Goal: Transaction & Acquisition: Purchase product/service

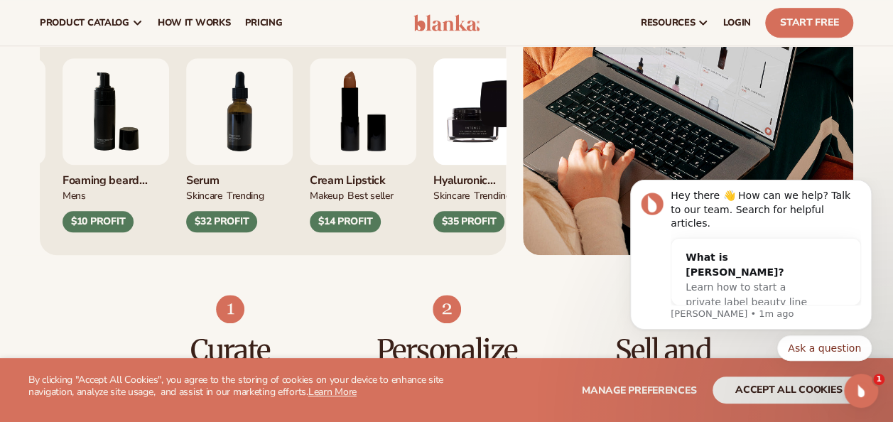
scroll to position [568, 0]
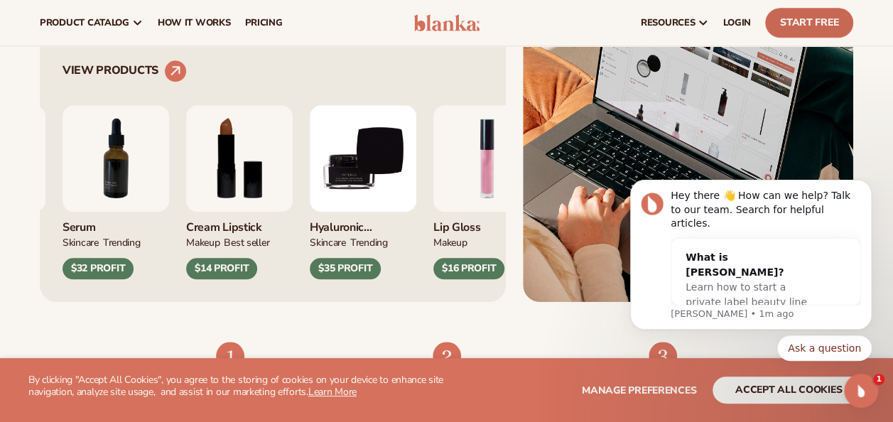
click at [800, 21] on link "Start Free" at bounding box center [809, 23] width 88 height 30
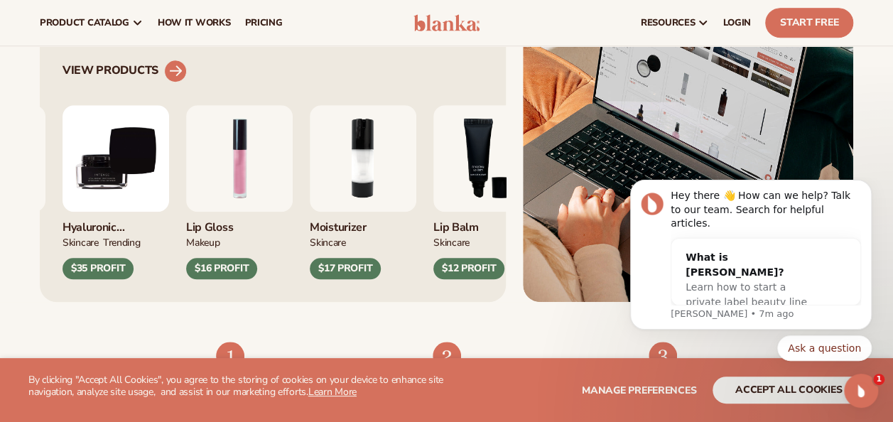
click at [173, 73] on circle at bounding box center [175, 70] width 31 height 31
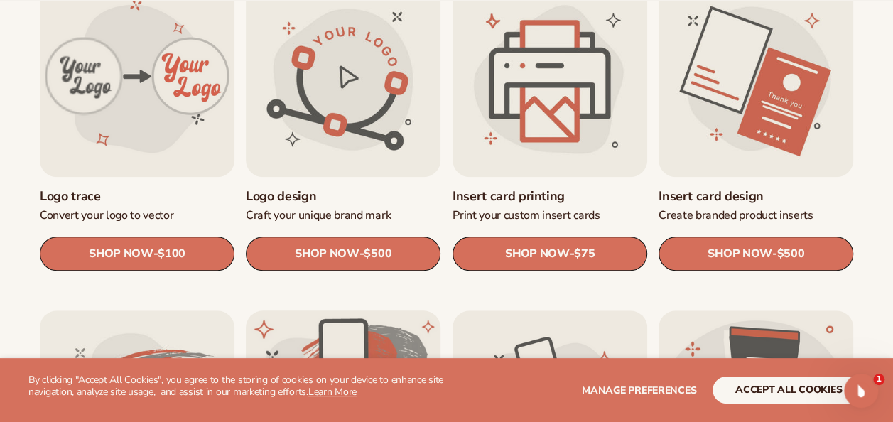
scroll to position [639, 0]
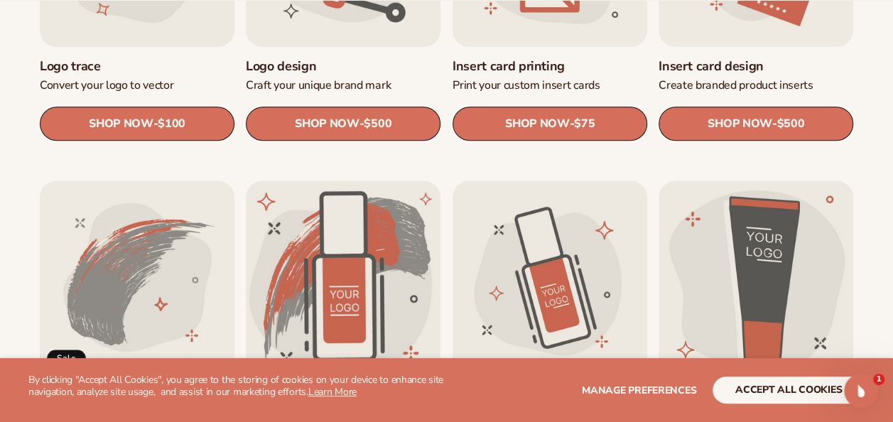
click at [295, 67] on link "Logo design" at bounding box center [343, 66] width 195 height 16
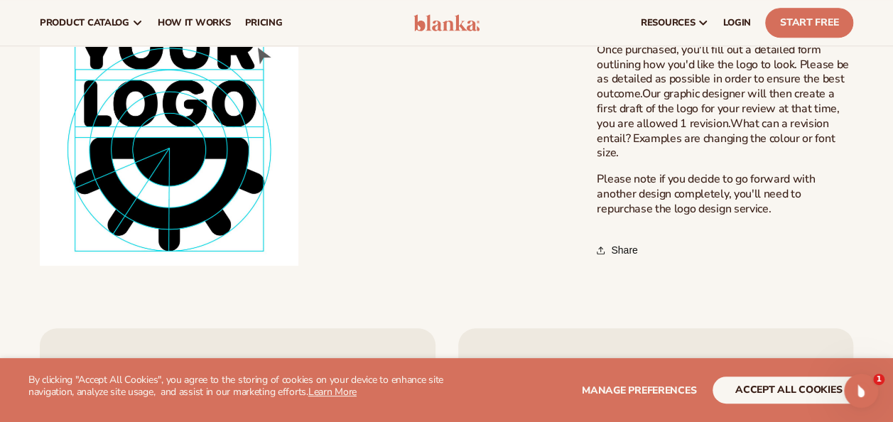
scroll to position [497, 0]
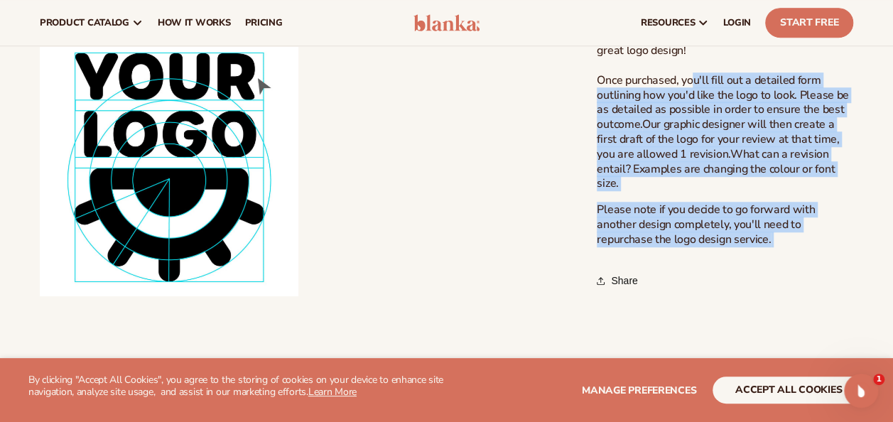
drag, startPoint x: 693, startPoint y: 97, endPoint x: 793, endPoint y: 258, distance: 190.4
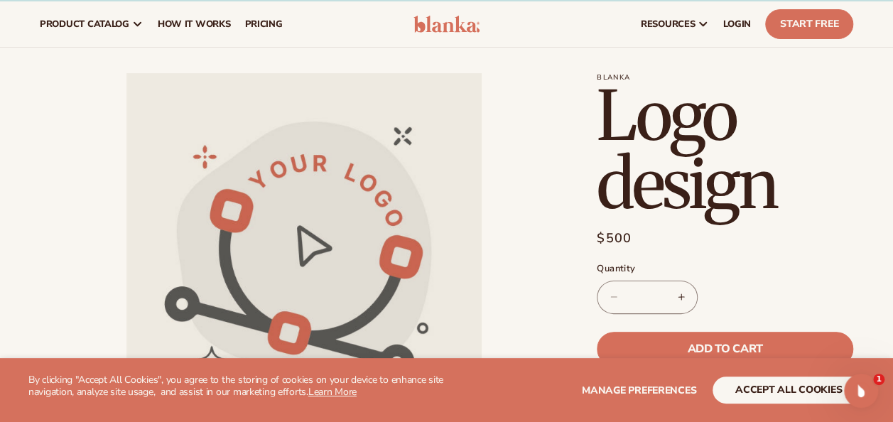
scroll to position [0, 0]
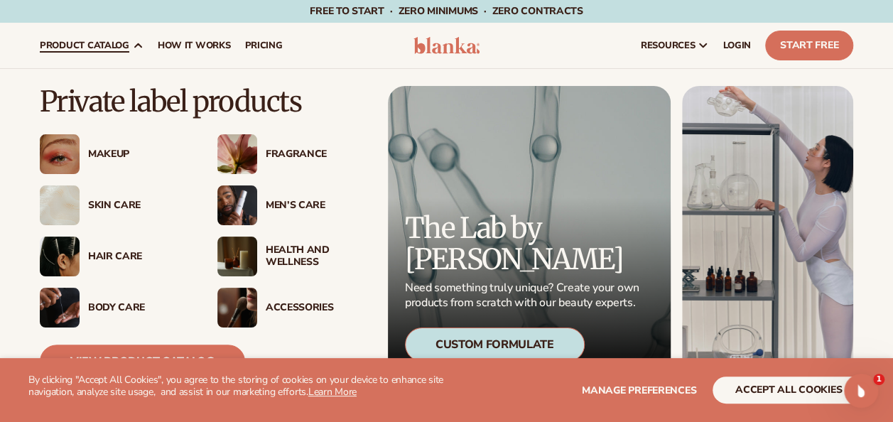
click at [119, 204] on div "Skin Care" at bounding box center [138, 206] width 101 height 12
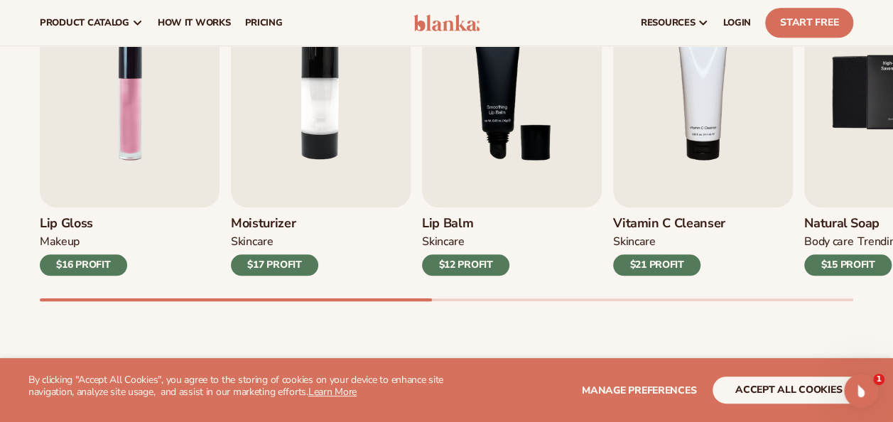
scroll to position [517, 0]
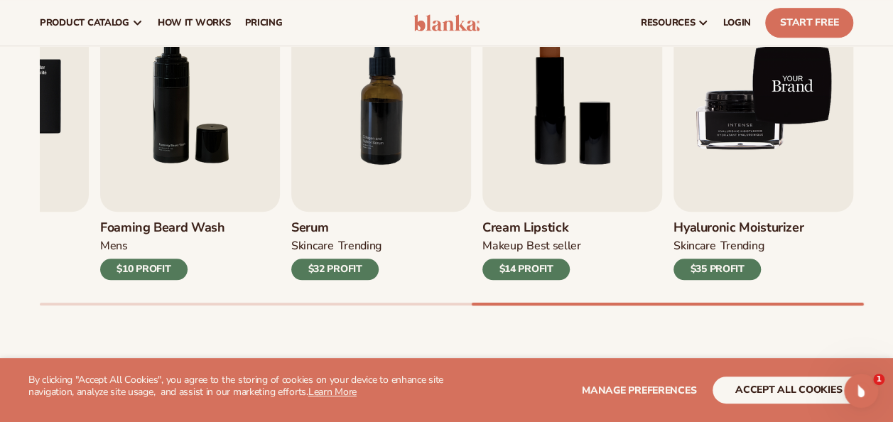
click at [778, 89] on img "9 / 9" at bounding box center [763, 96] width 180 height 229
click at [726, 149] on img "9 / 9" at bounding box center [763, 96] width 180 height 229
click at [792, 89] on img "9 / 9" at bounding box center [763, 96] width 180 height 229
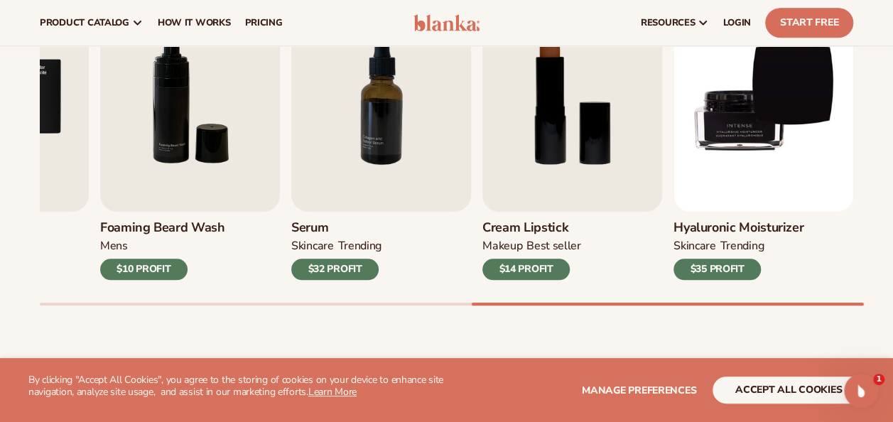
click at [720, 229] on h3 "Hyaluronic moisturizer" at bounding box center [738, 228] width 130 height 16
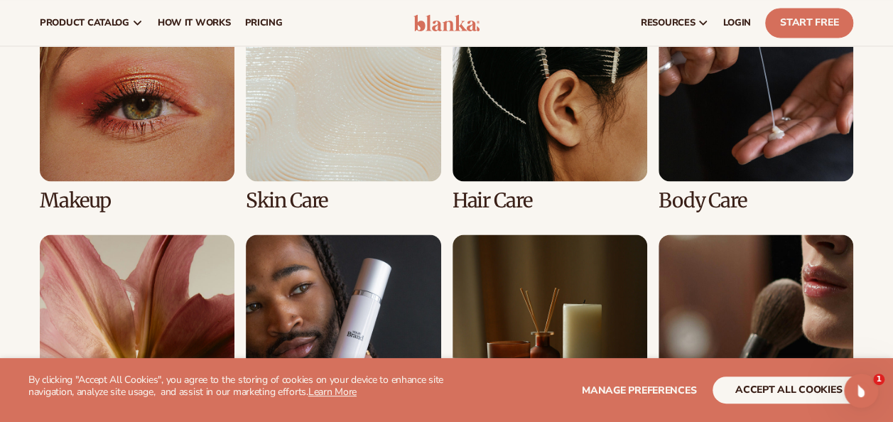
scroll to position [1072, 0]
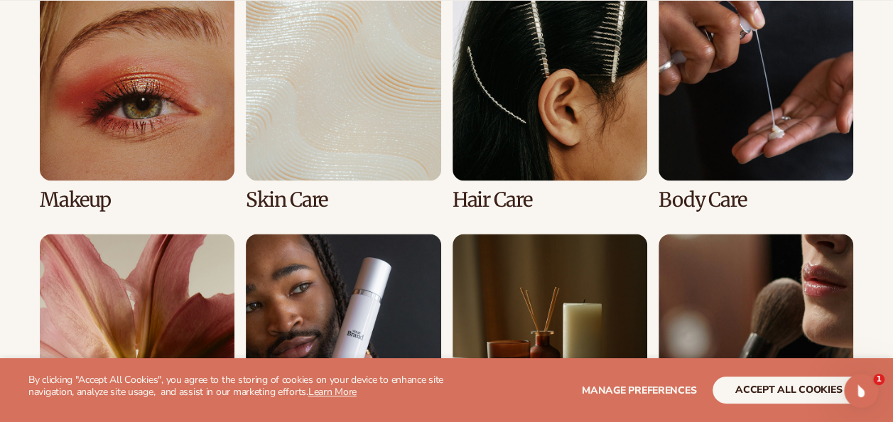
click at [356, 130] on link "2 / 8" at bounding box center [343, 98] width 195 height 225
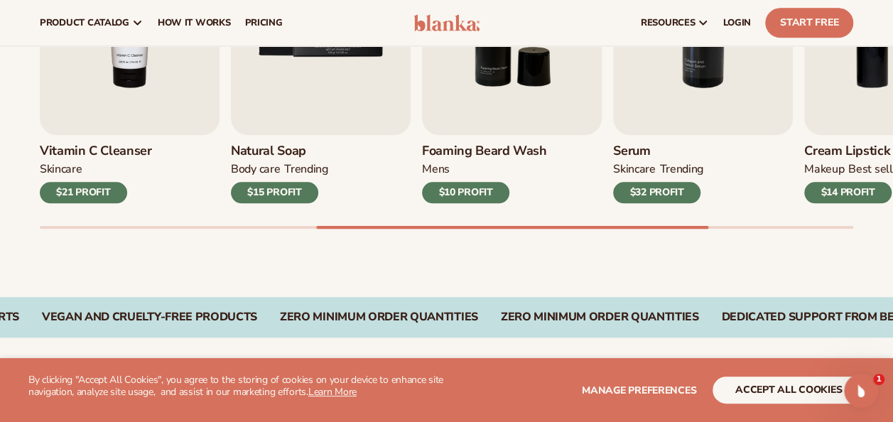
scroll to position [575, 0]
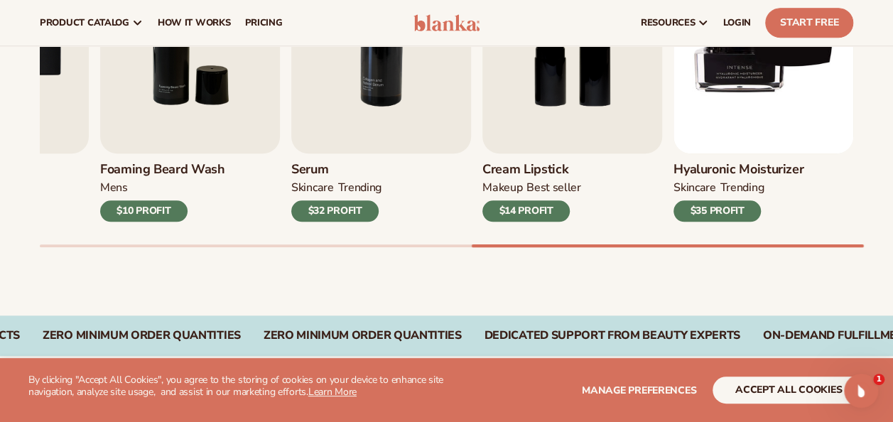
click at [709, 208] on div "$35 PROFIT" at bounding box center [716, 210] width 87 height 21
click at [739, 26] on span "LOGIN" at bounding box center [737, 22] width 28 height 11
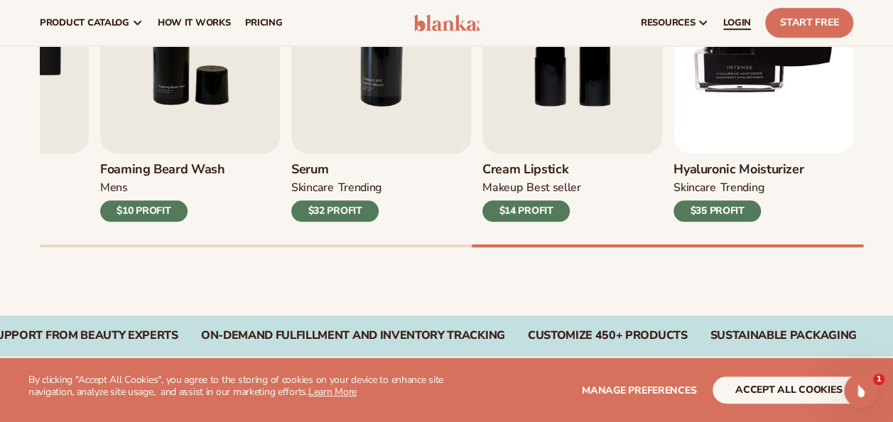
click at [734, 21] on span "LOGIN" at bounding box center [737, 22] width 28 height 11
